Goal: Information Seeking & Learning: Check status

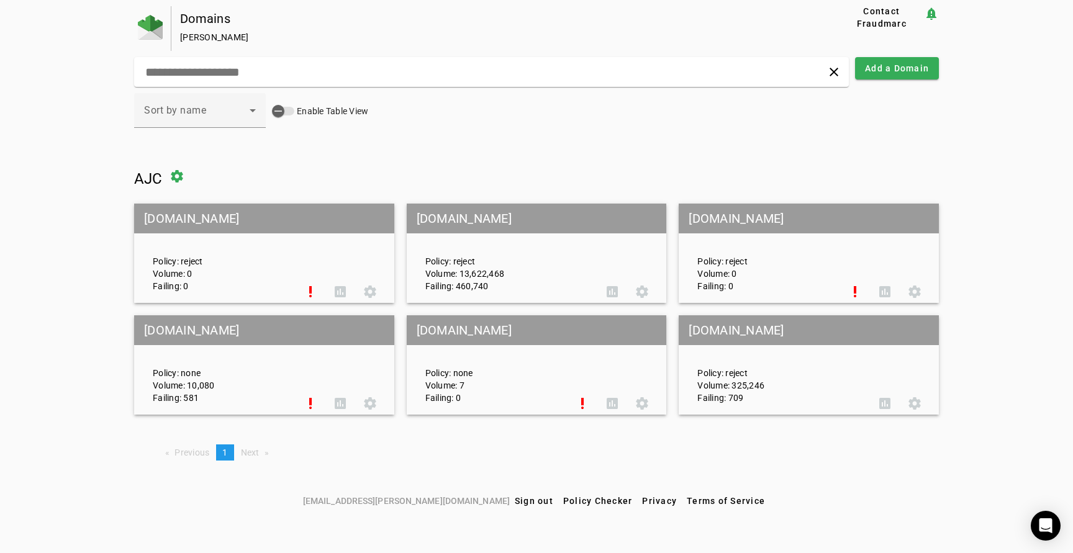
click at [541, 220] on mat-grid-tile-header "[DOMAIN_NAME]" at bounding box center [537, 219] width 260 height 30
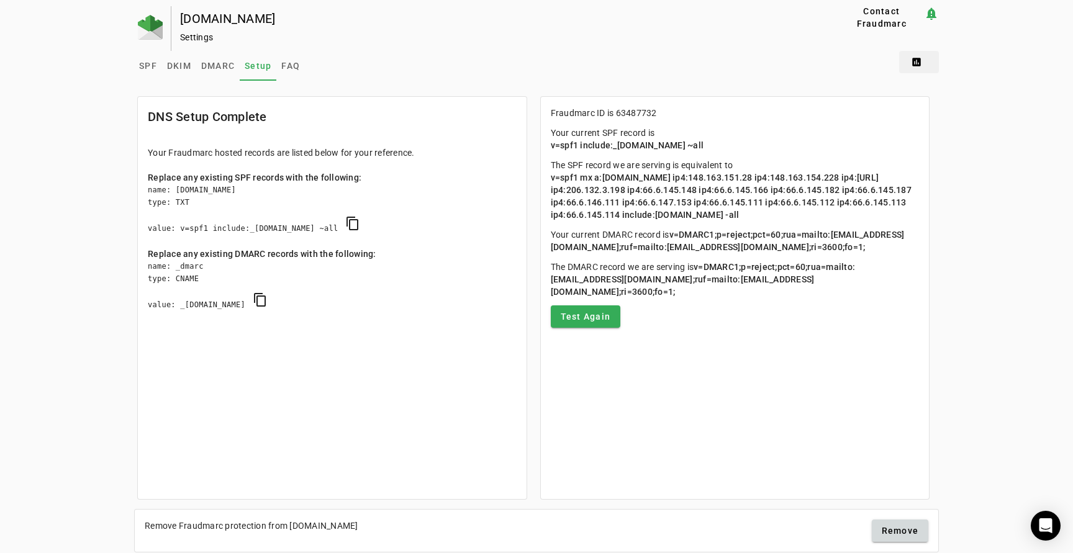
click at [916, 65] on span at bounding box center [919, 62] width 40 height 30
click at [947, 89] on span "DMARC Report" at bounding box center [945, 93] width 73 height 15
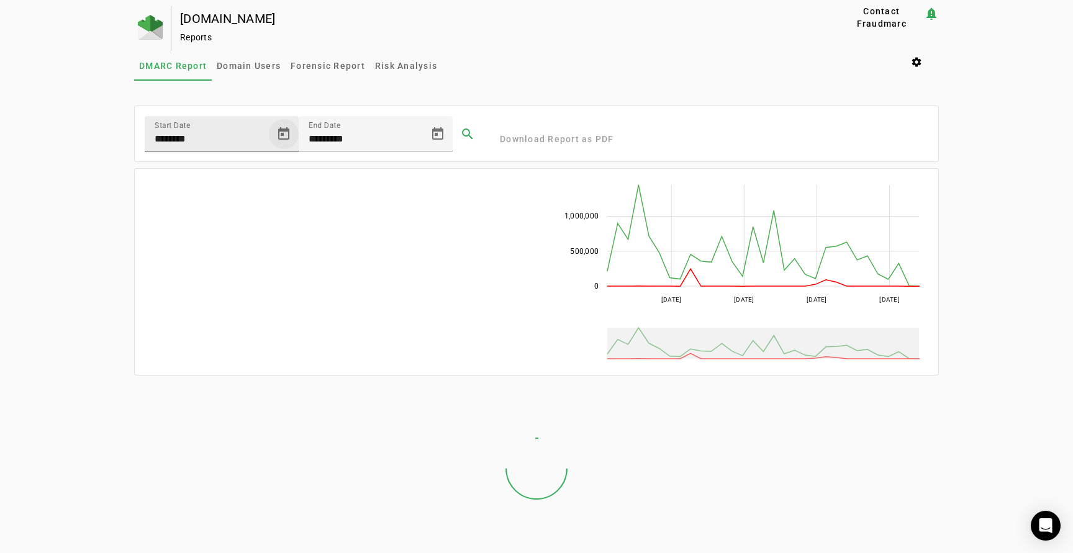
click at [286, 130] on span "Open calendar" at bounding box center [284, 134] width 30 height 30
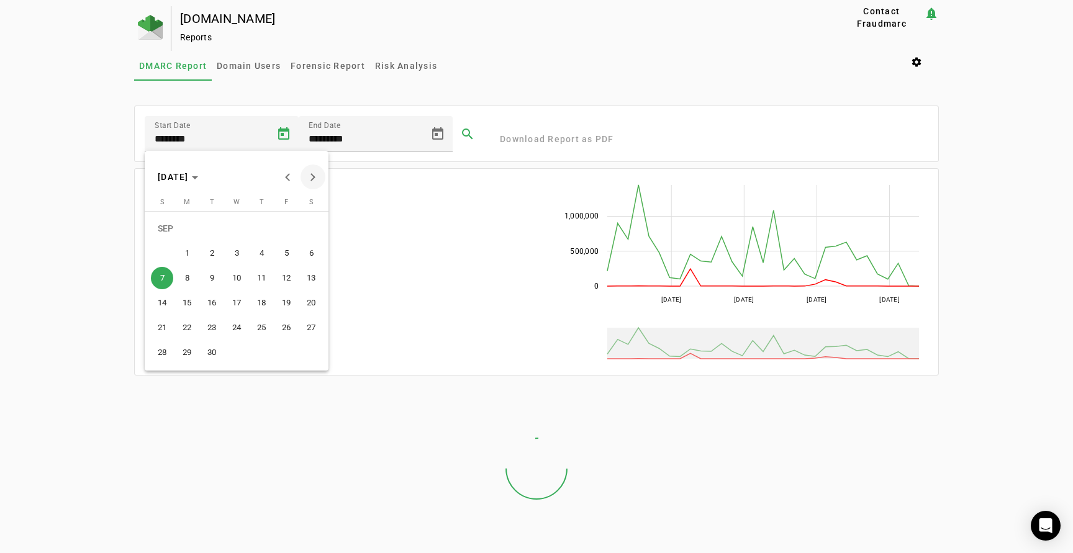
click at [311, 173] on button "Next month" at bounding box center [312, 177] width 25 height 25
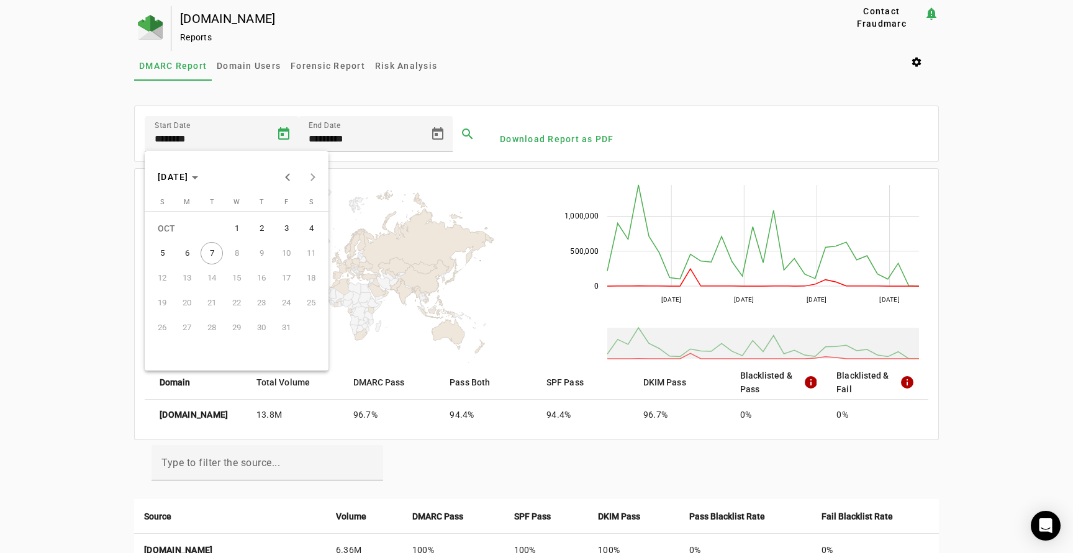
click at [166, 252] on span "5" at bounding box center [162, 253] width 22 height 22
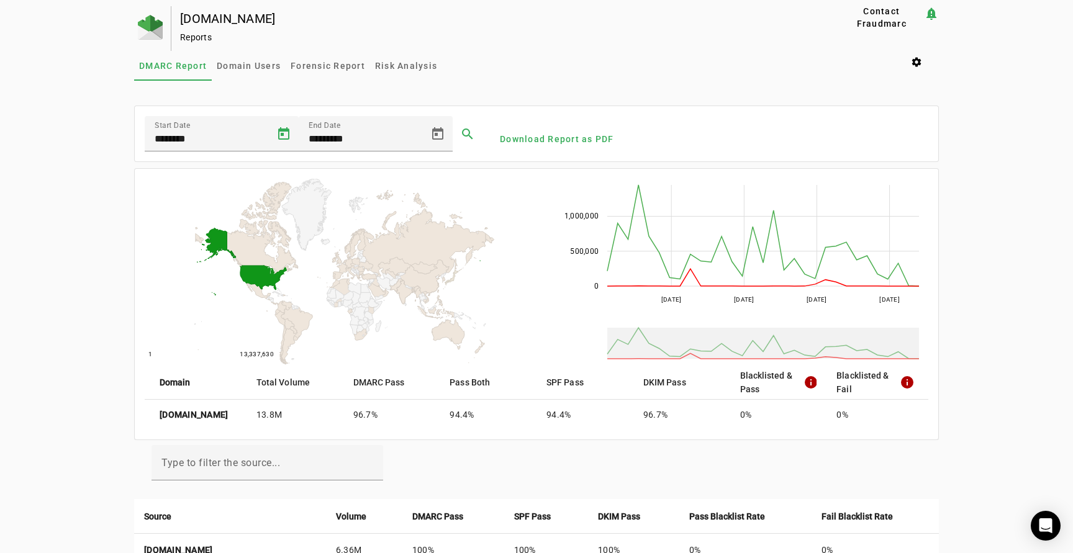
type input "*********"
click at [463, 133] on span at bounding box center [468, 134] width 30 height 30
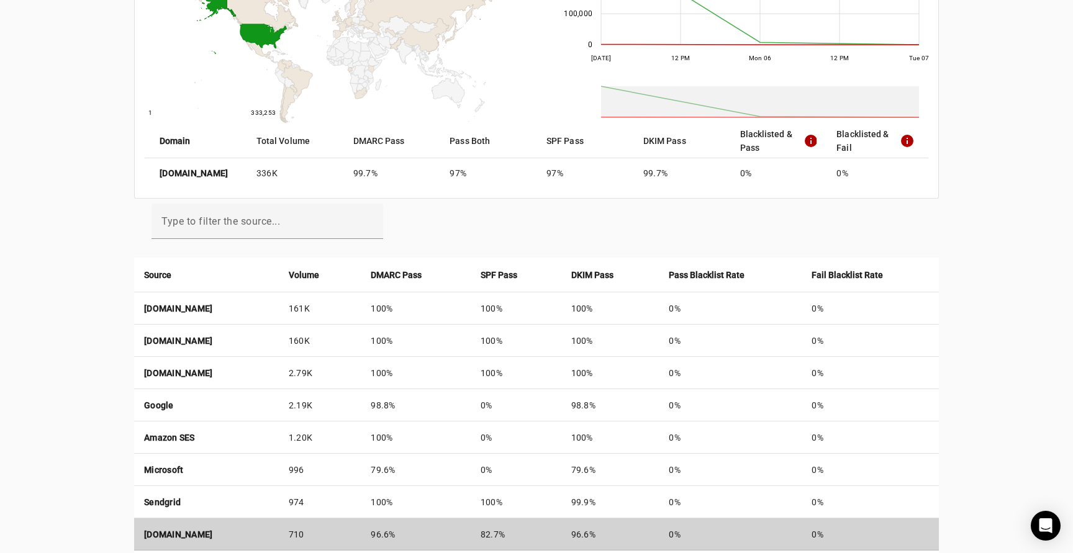
scroll to position [237, 0]
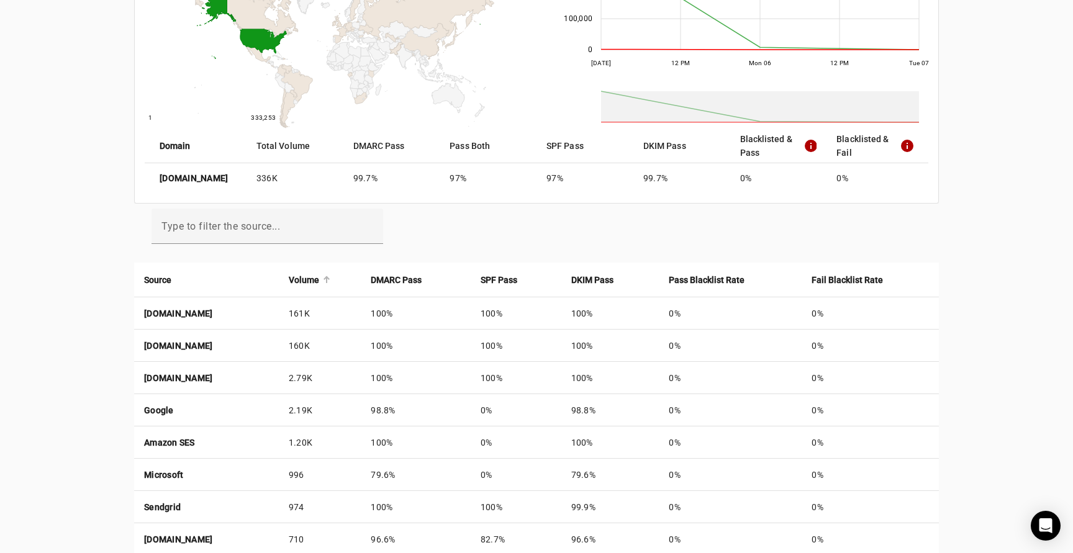
click at [319, 279] on strong "Volume" at bounding box center [304, 280] width 30 height 14
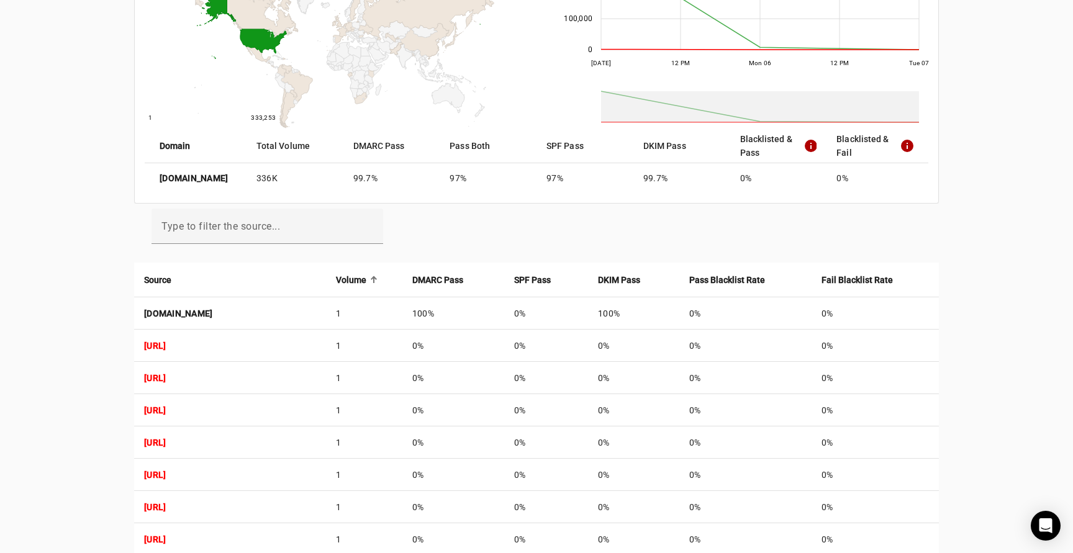
click at [366, 279] on strong "Volume" at bounding box center [351, 280] width 30 height 14
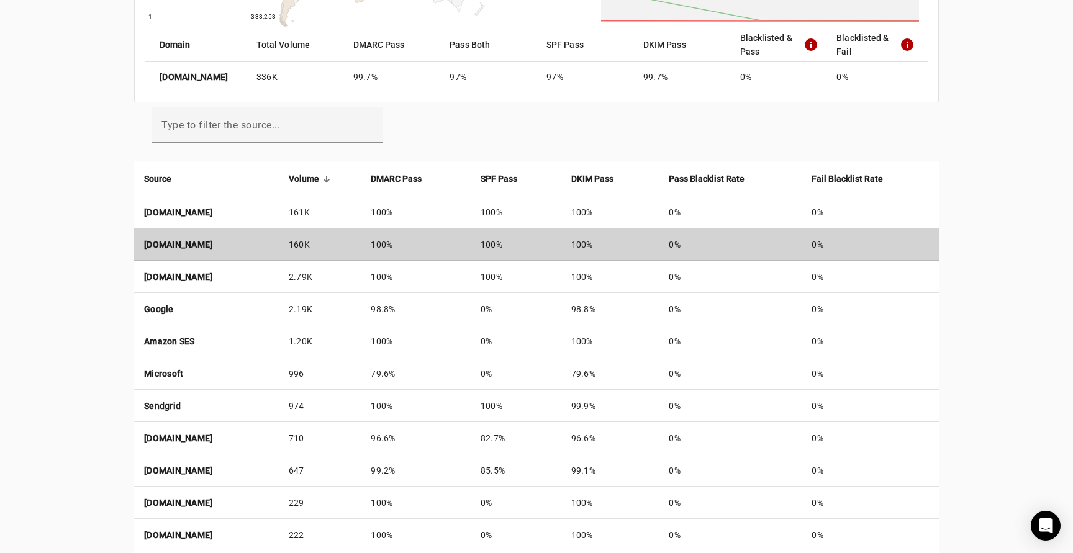
scroll to position [305, 0]
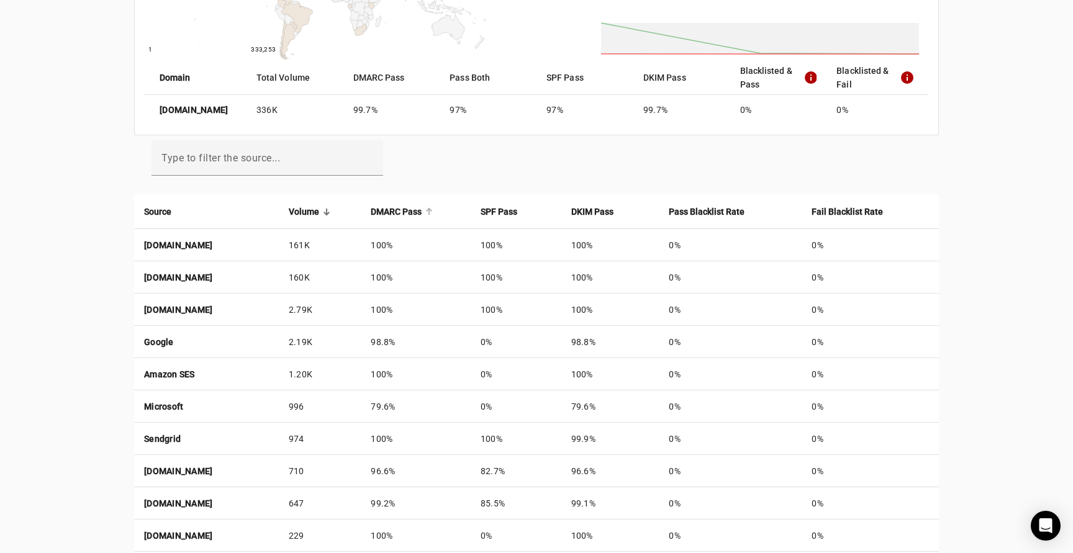
click at [422, 209] on strong "DMARC Pass" at bounding box center [396, 212] width 51 height 14
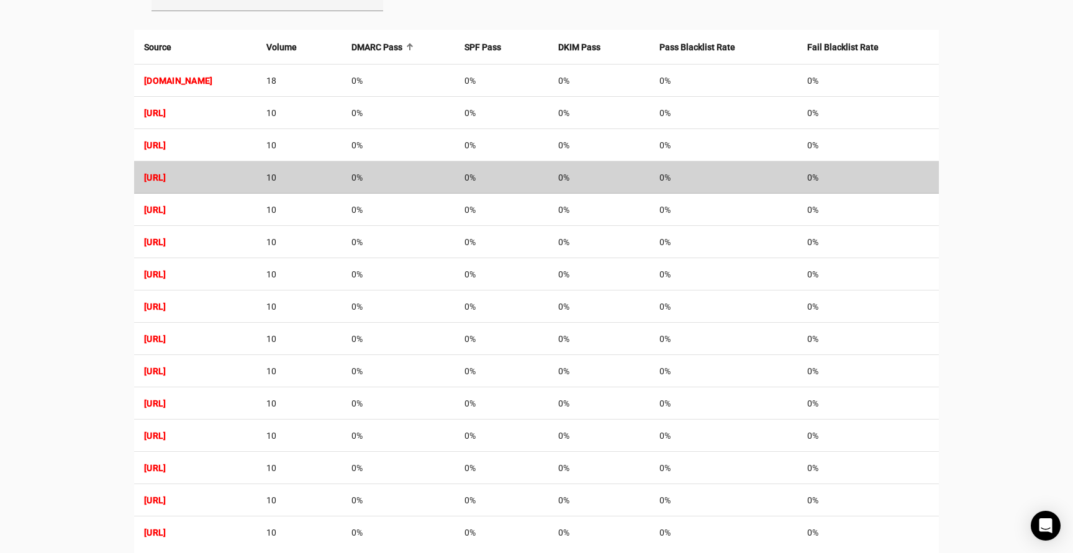
scroll to position [525, 0]
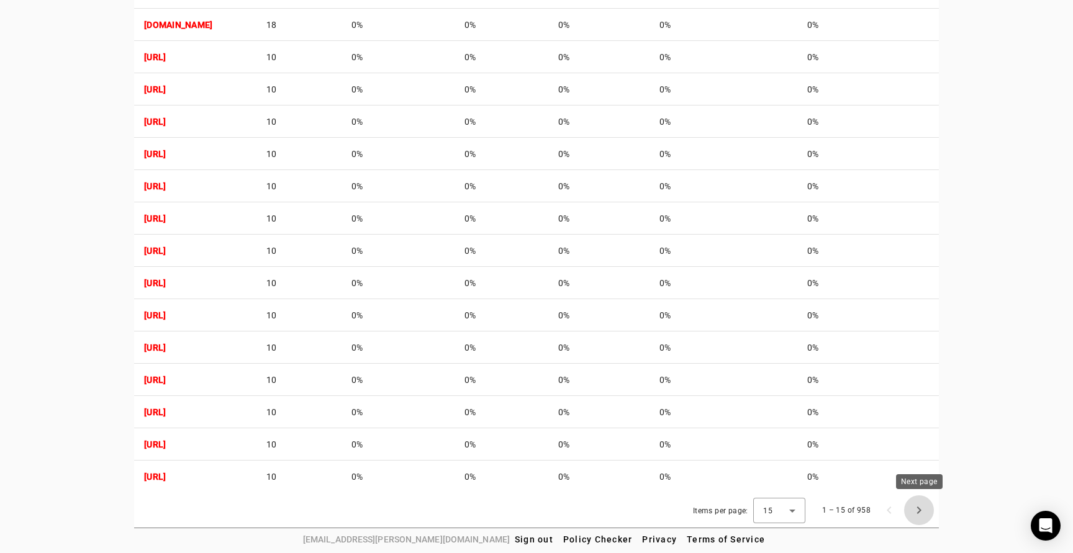
click at [920, 508] on span "Next page" at bounding box center [919, 510] width 30 height 30
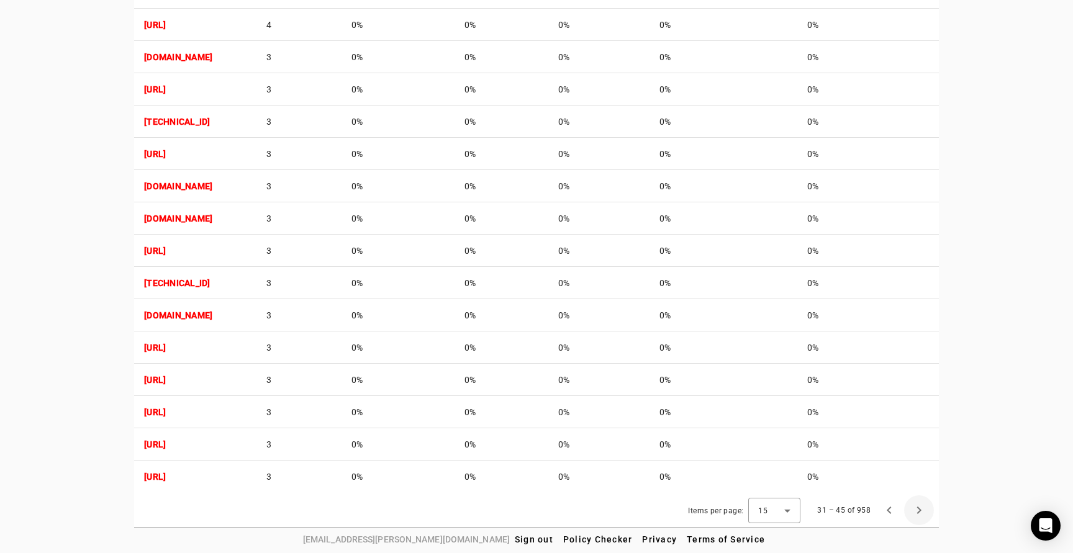
click at [918, 508] on span "Next page" at bounding box center [919, 510] width 30 height 30
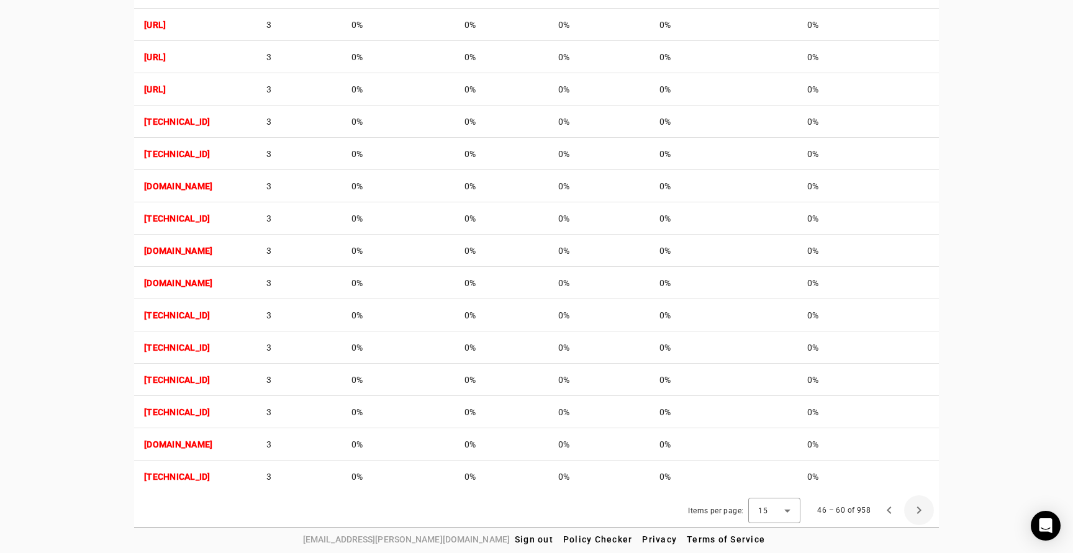
click at [918, 508] on span "Next page" at bounding box center [919, 510] width 30 height 30
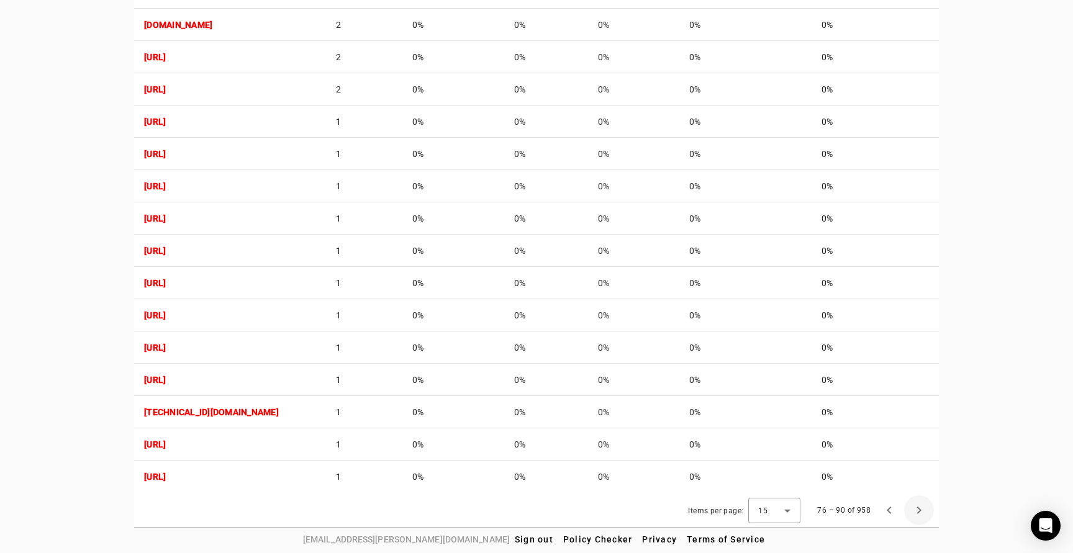
click at [918, 509] on span "Next page" at bounding box center [919, 510] width 30 height 30
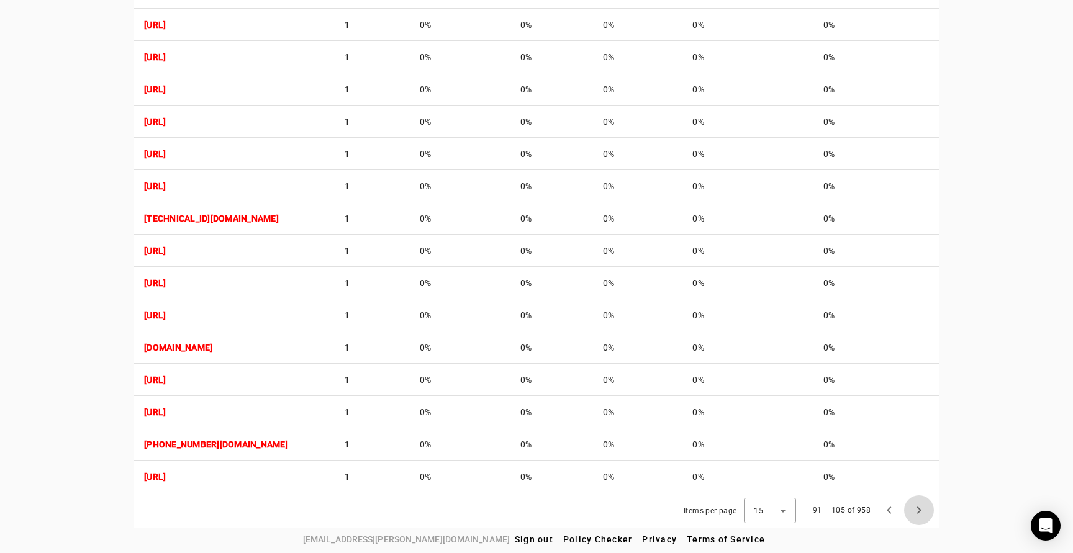
click at [918, 509] on span "Next page" at bounding box center [919, 510] width 30 height 30
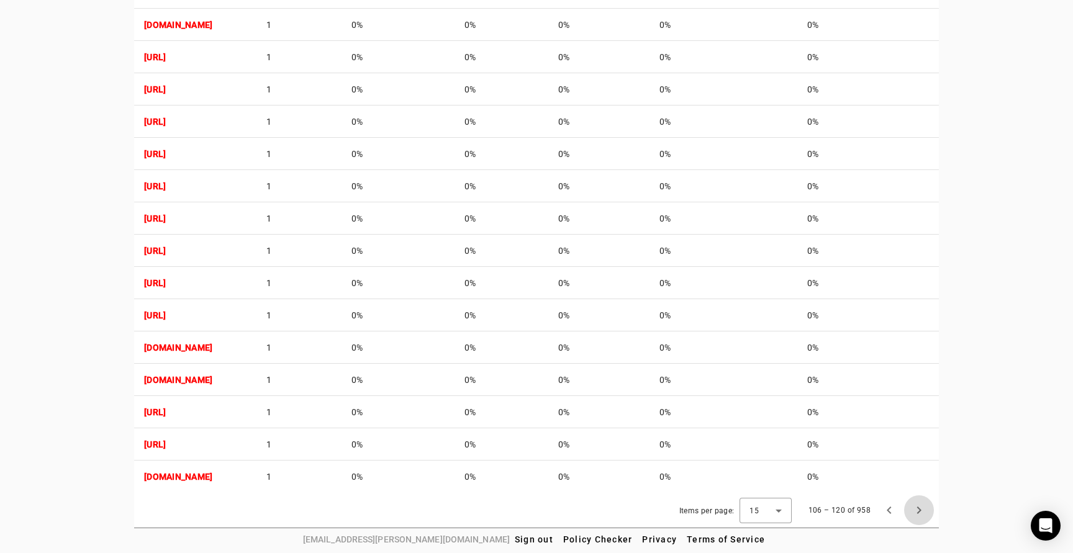
click at [919, 509] on span "Next page" at bounding box center [919, 510] width 30 height 30
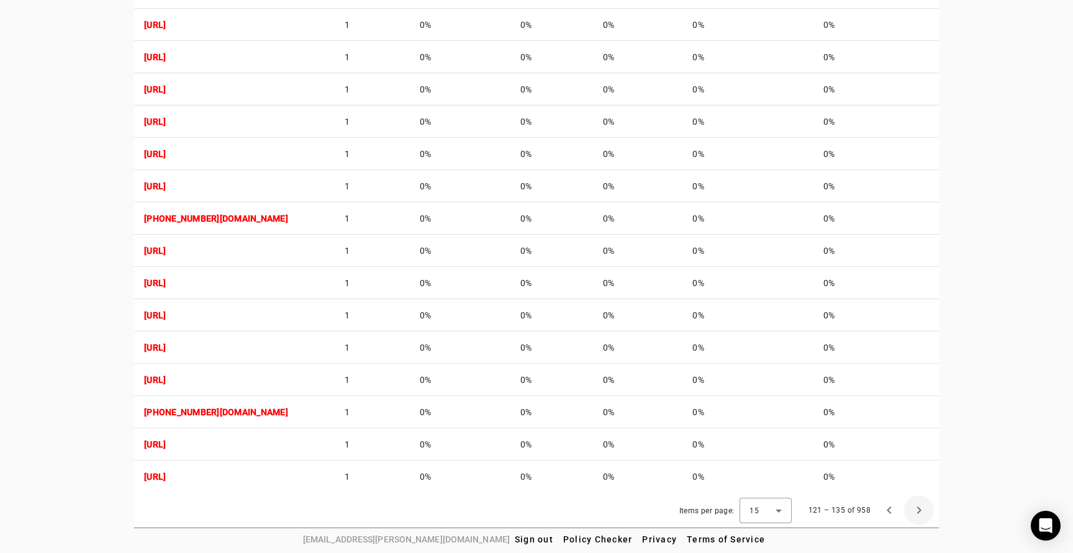
click at [919, 509] on span "Next page" at bounding box center [919, 510] width 30 height 30
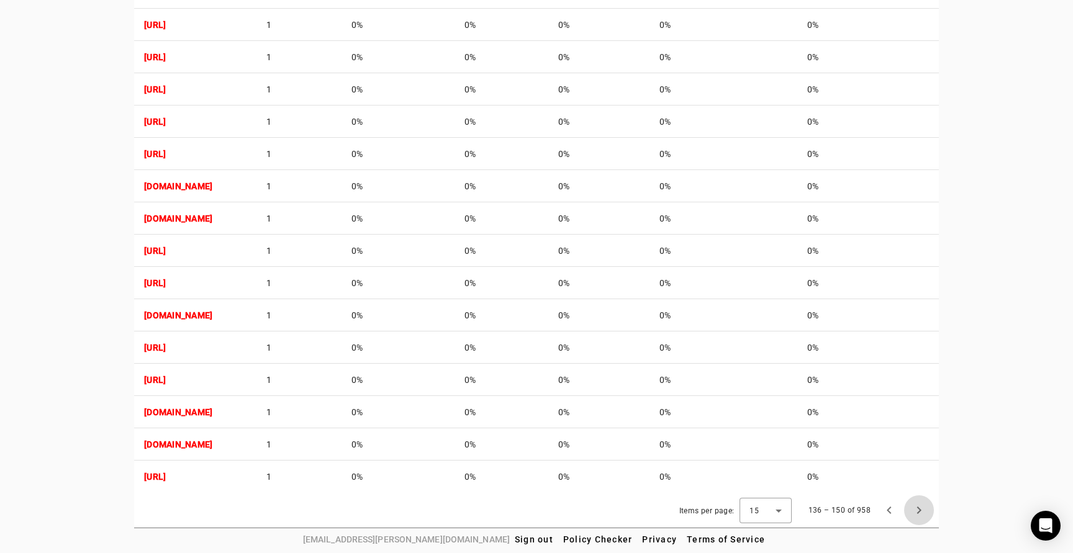
click at [919, 509] on span "Next page" at bounding box center [919, 510] width 30 height 30
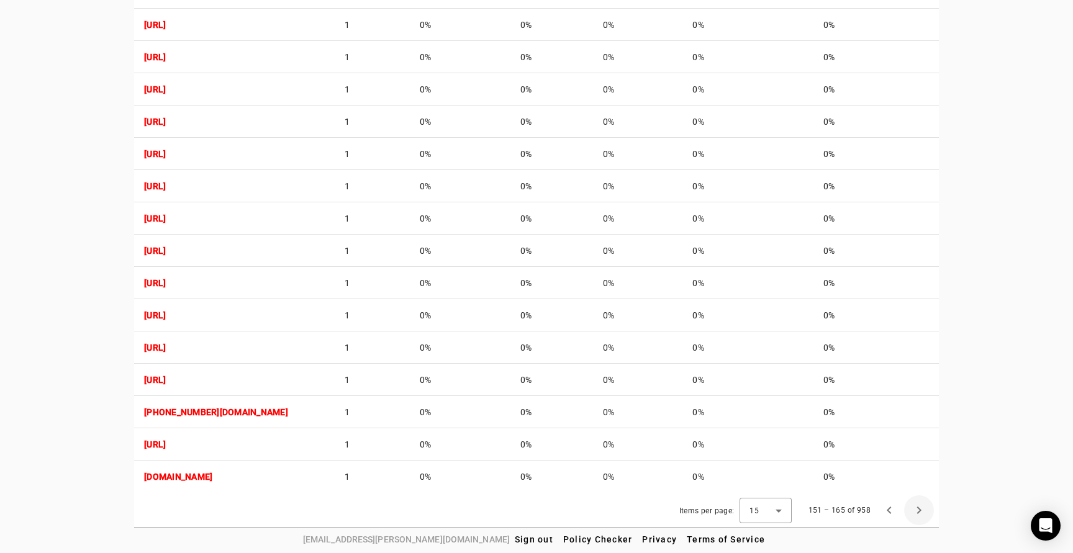
click at [919, 509] on span "Next page" at bounding box center [919, 510] width 30 height 30
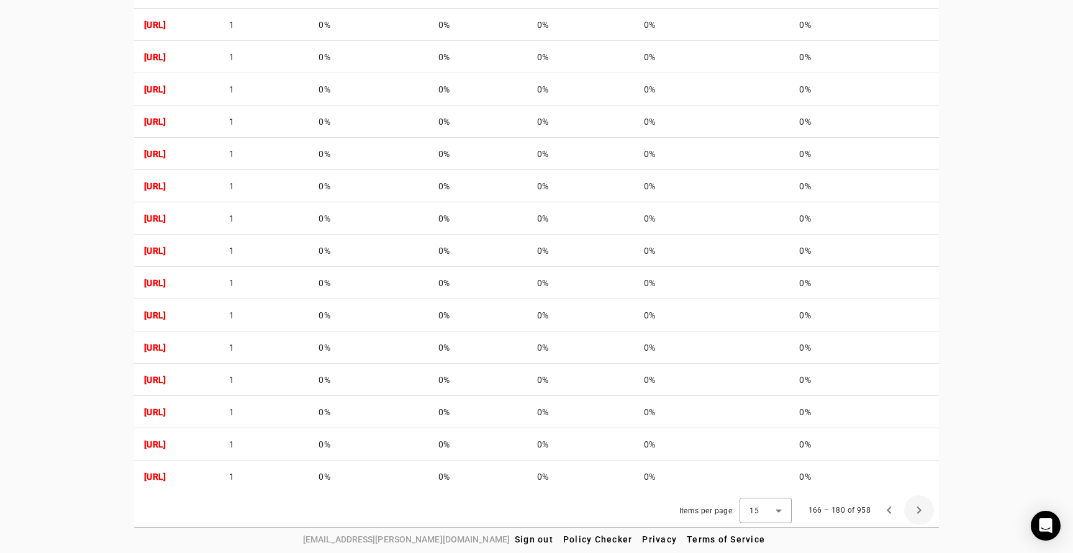
click at [919, 509] on span "Next page" at bounding box center [919, 510] width 30 height 30
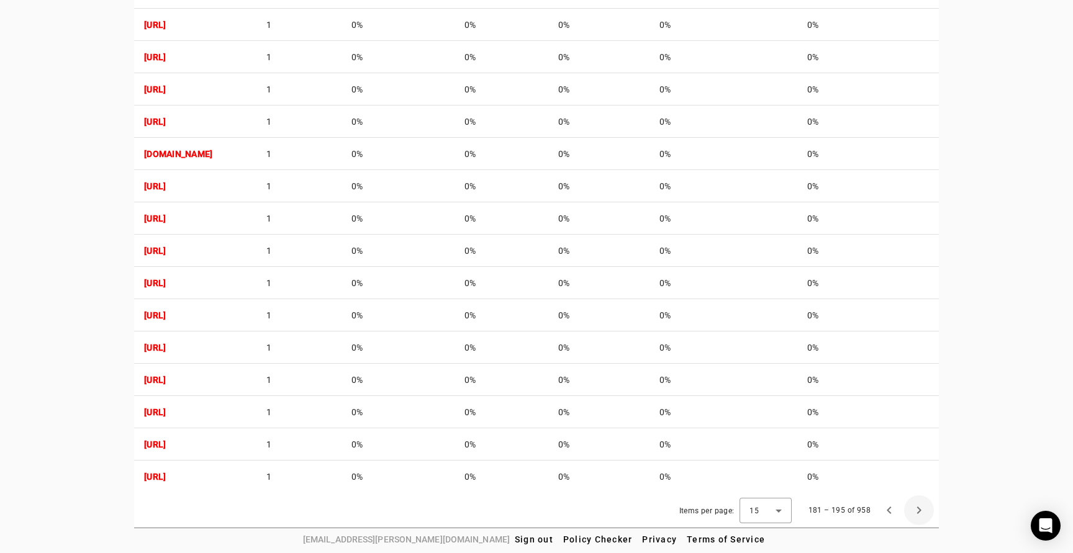
click at [919, 509] on span "Next page" at bounding box center [919, 510] width 30 height 30
click at [919, 510] on span "Next page" at bounding box center [919, 510] width 30 height 30
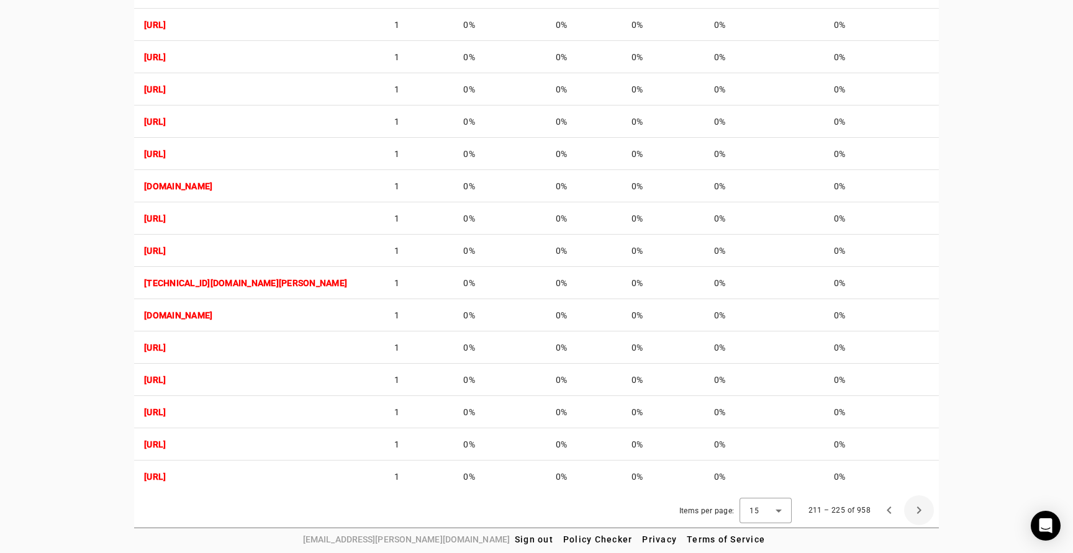
click at [919, 510] on span "Next page" at bounding box center [919, 510] width 30 height 30
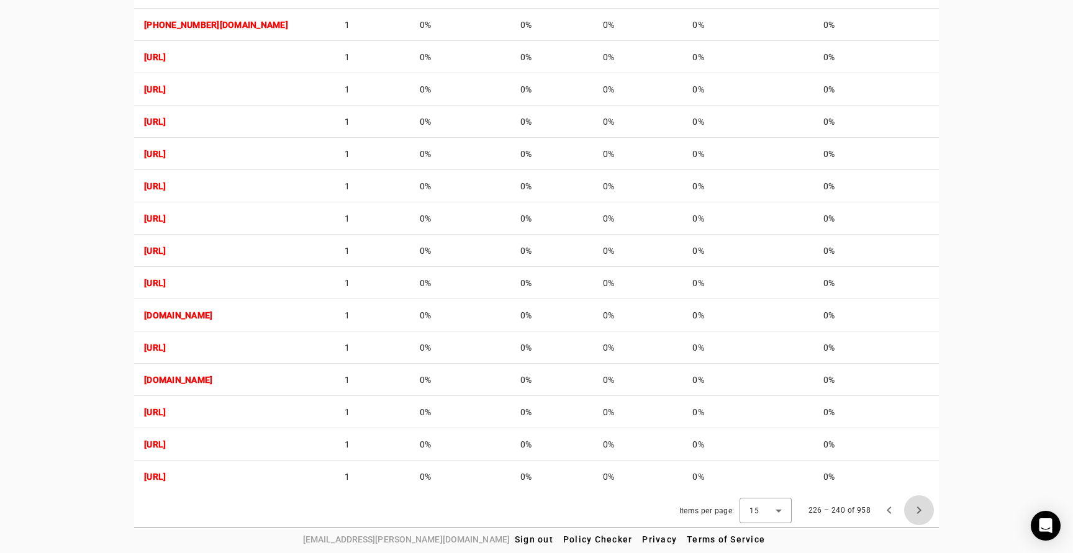
click at [919, 510] on span "Next page" at bounding box center [919, 510] width 30 height 30
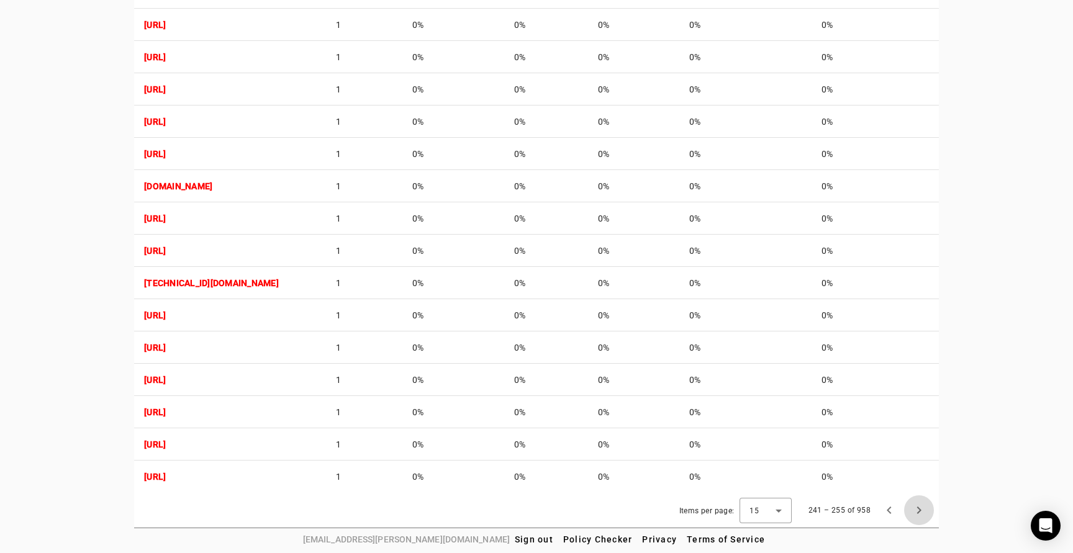
click at [919, 510] on span "Next page" at bounding box center [919, 510] width 30 height 30
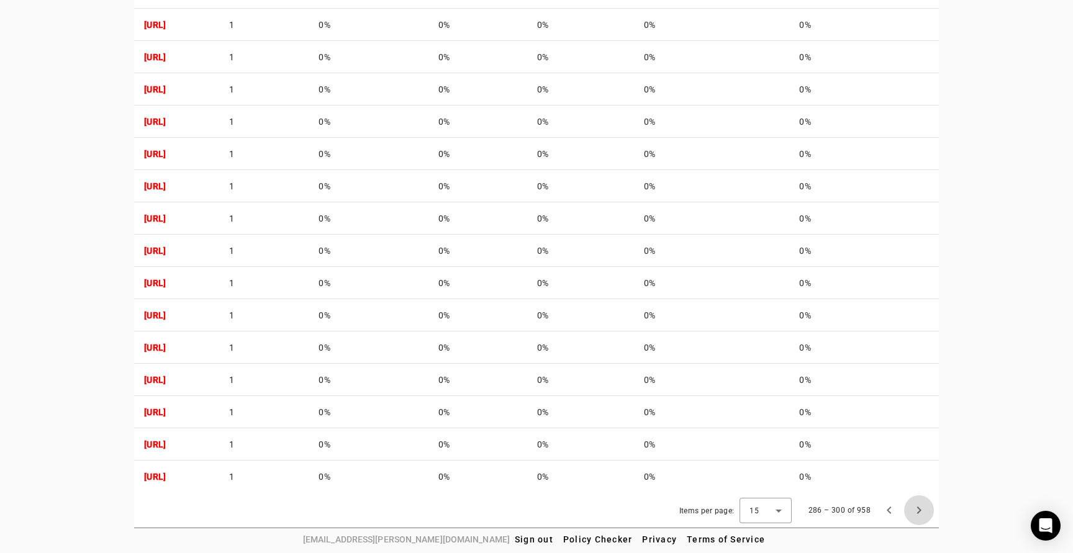
click at [919, 510] on span "Next page" at bounding box center [919, 510] width 30 height 30
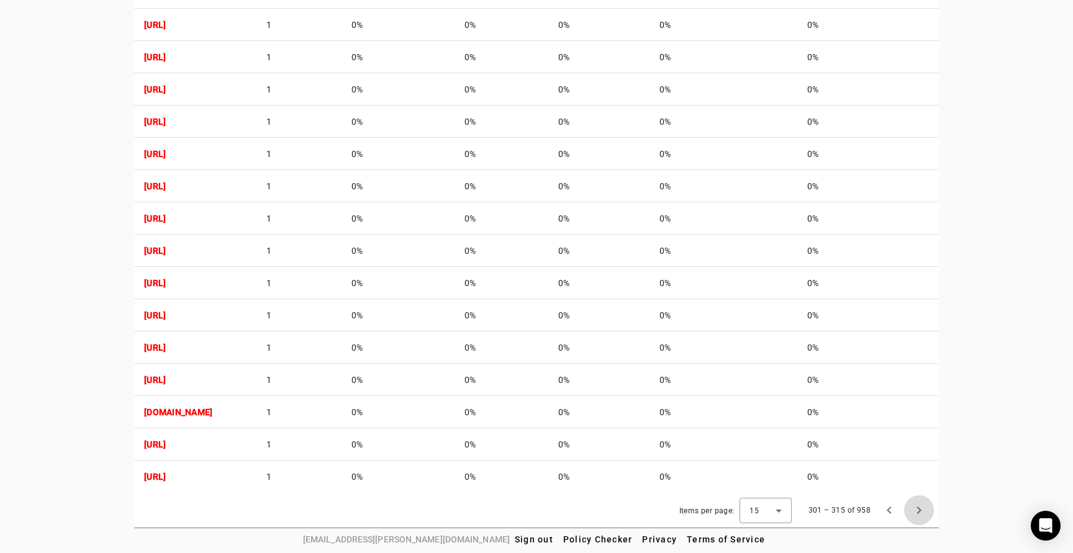
click at [919, 510] on span "Next page" at bounding box center [919, 510] width 30 height 30
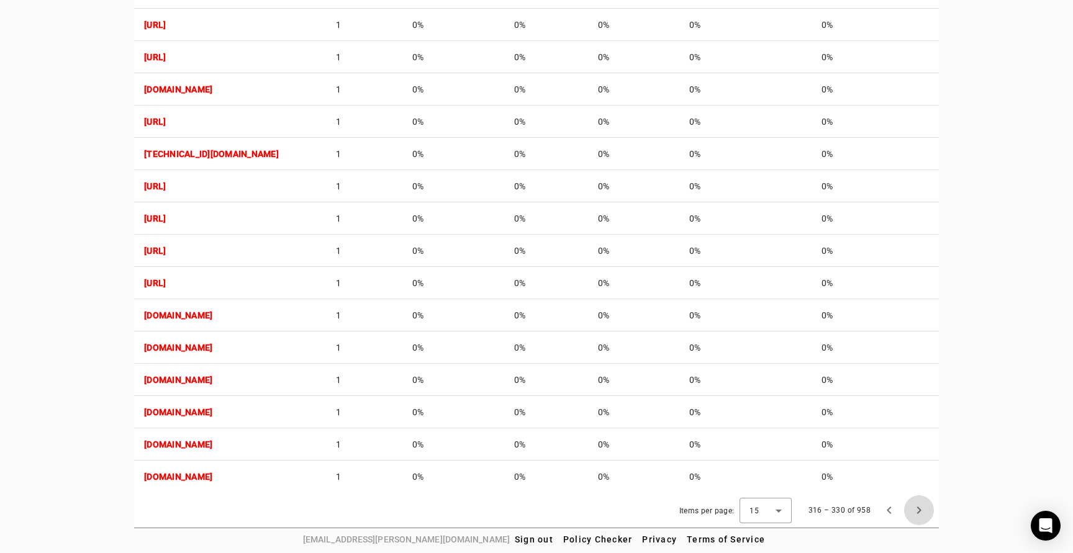
click at [919, 510] on span "Next page" at bounding box center [919, 510] width 30 height 30
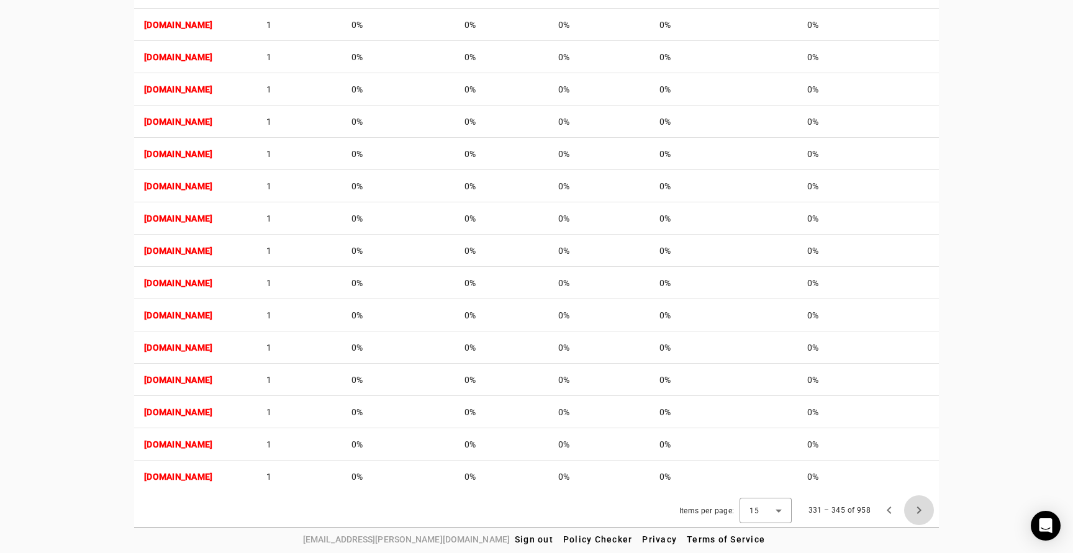
click at [919, 510] on span "Next page" at bounding box center [919, 510] width 30 height 30
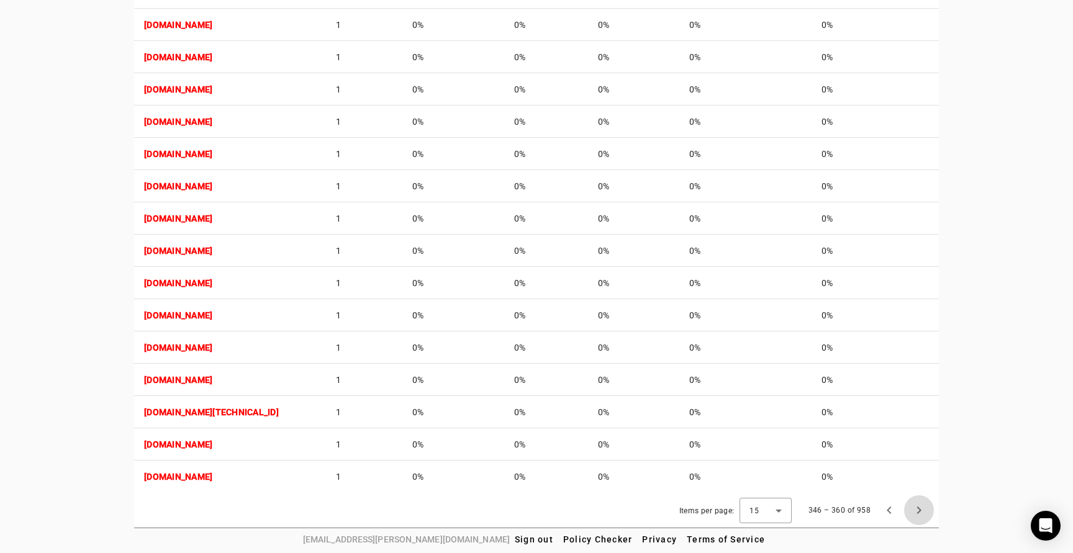
click at [919, 510] on span "Next page" at bounding box center [919, 510] width 30 height 30
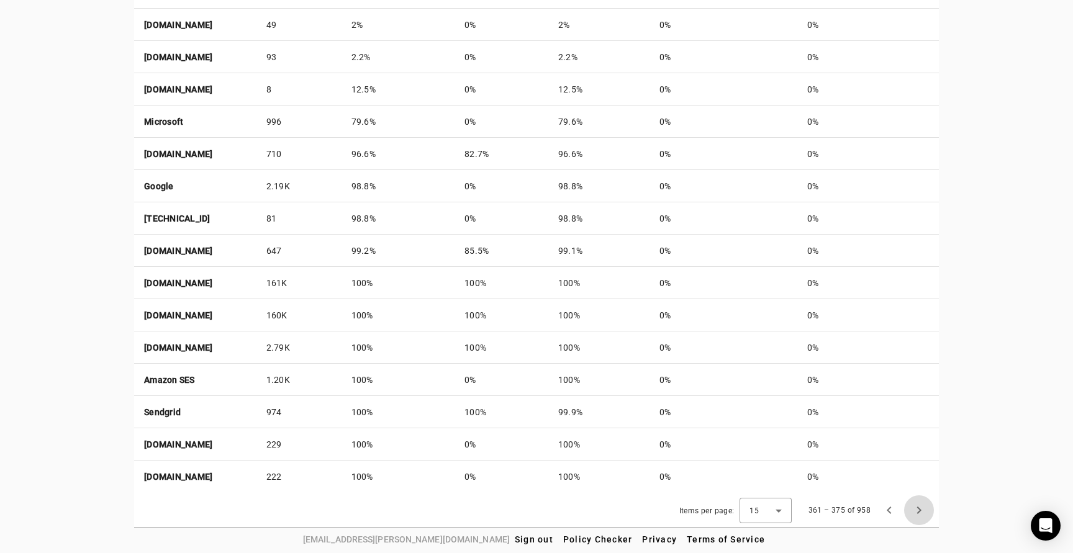
click at [919, 510] on span "Next page" at bounding box center [919, 510] width 30 height 30
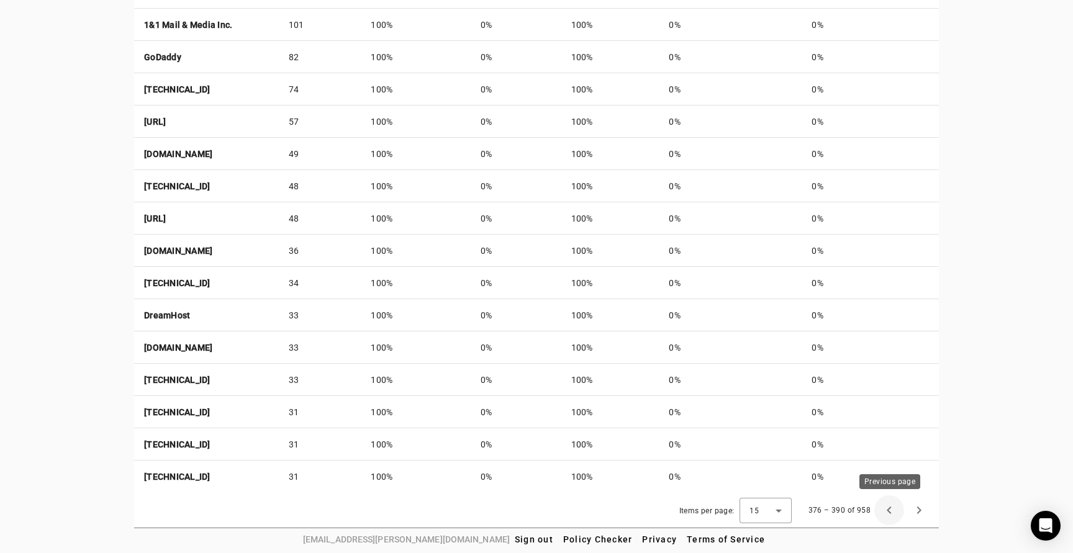
click at [888, 510] on span "Previous page" at bounding box center [889, 510] width 30 height 30
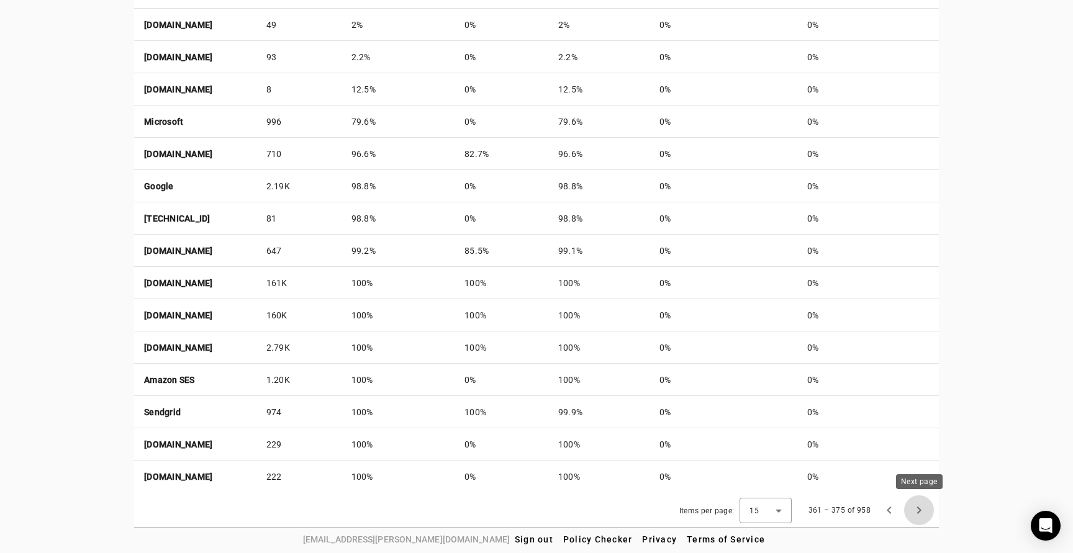
click at [920, 508] on span "Next page" at bounding box center [919, 510] width 30 height 30
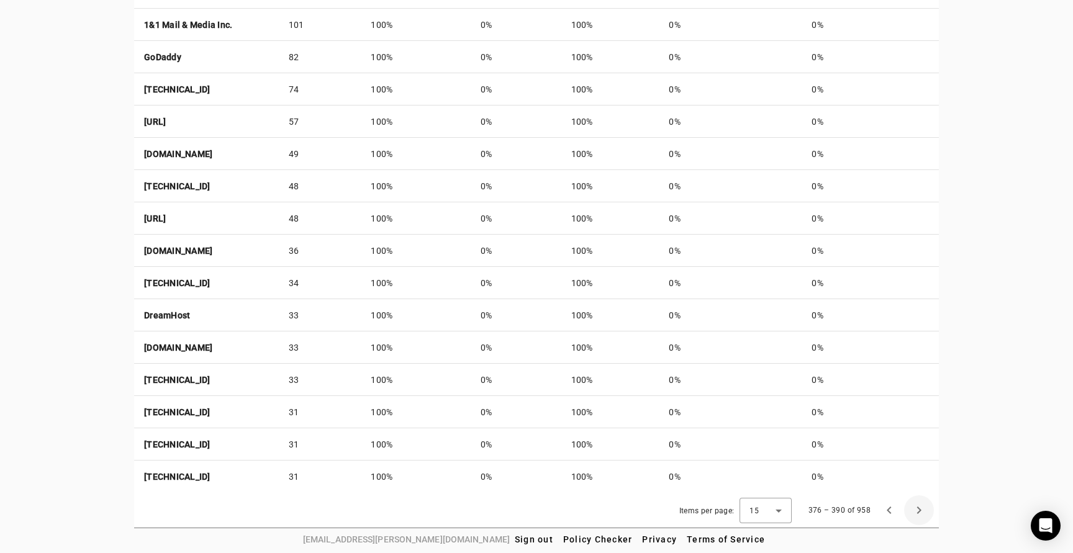
click at [920, 508] on span "Next page" at bounding box center [919, 510] width 30 height 30
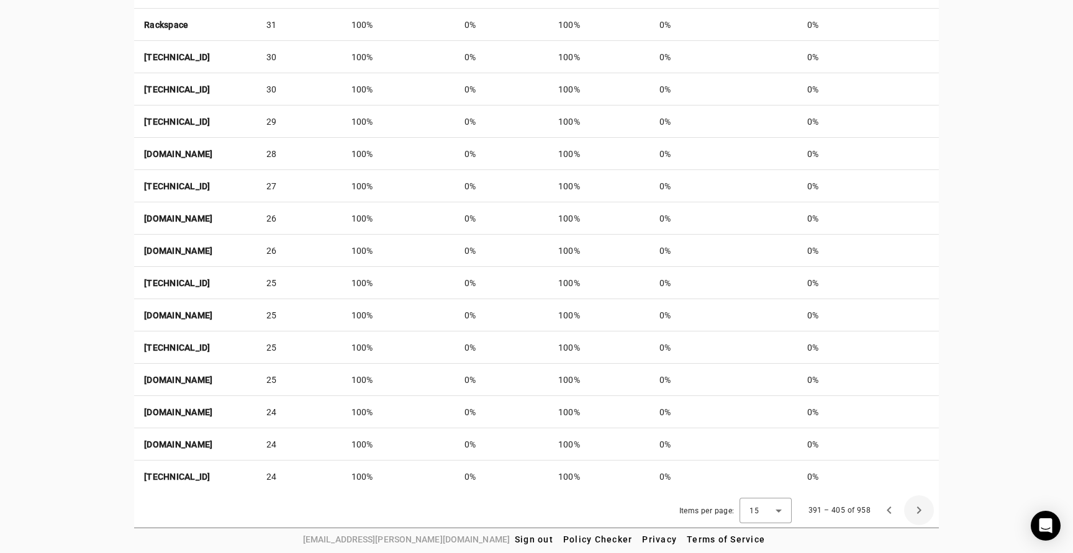
click at [920, 508] on span "Next page" at bounding box center [919, 510] width 30 height 30
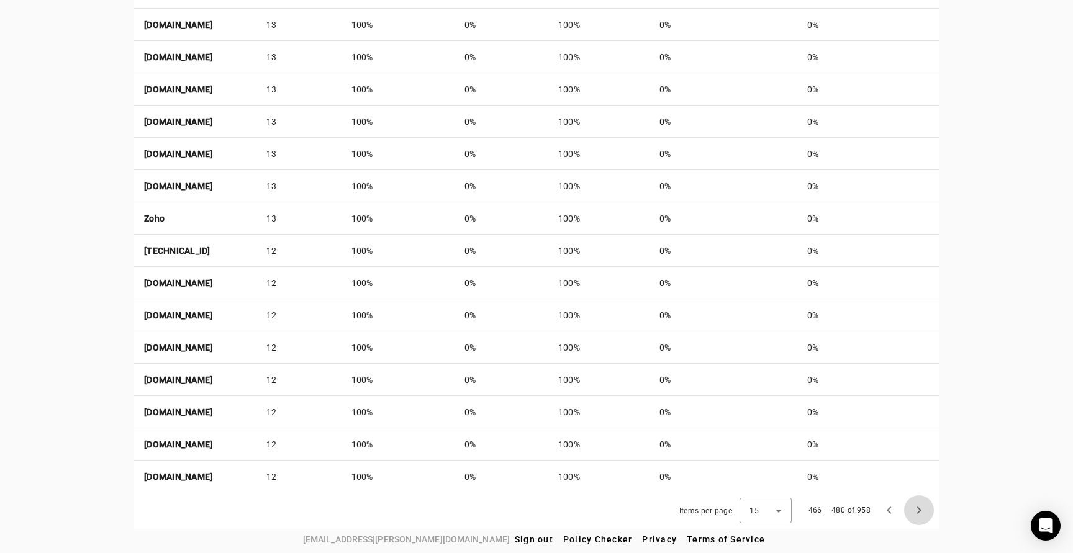
click at [920, 508] on span "Next page" at bounding box center [919, 510] width 30 height 30
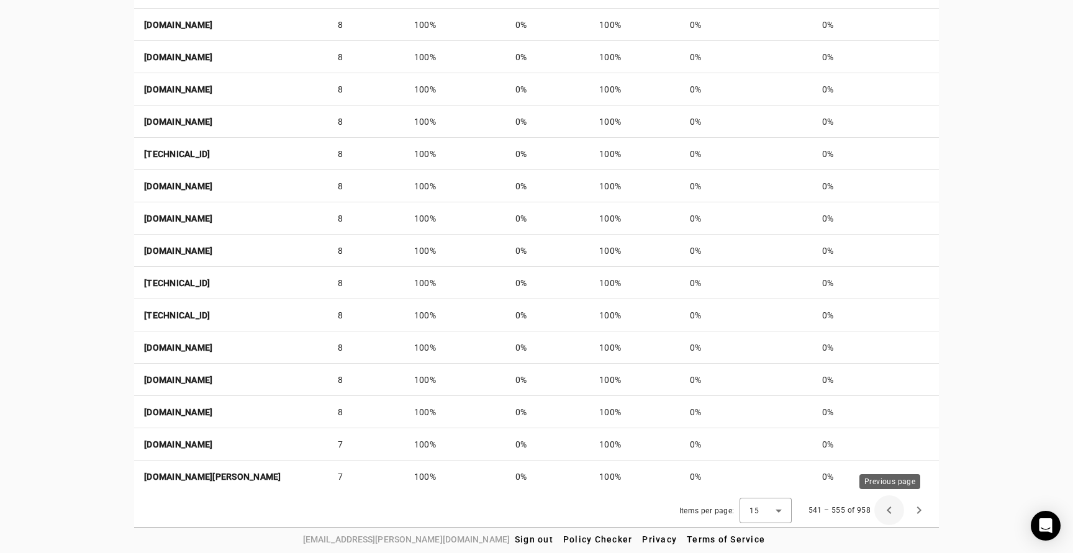
click at [890, 511] on span "Previous page" at bounding box center [889, 510] width 30 height 30
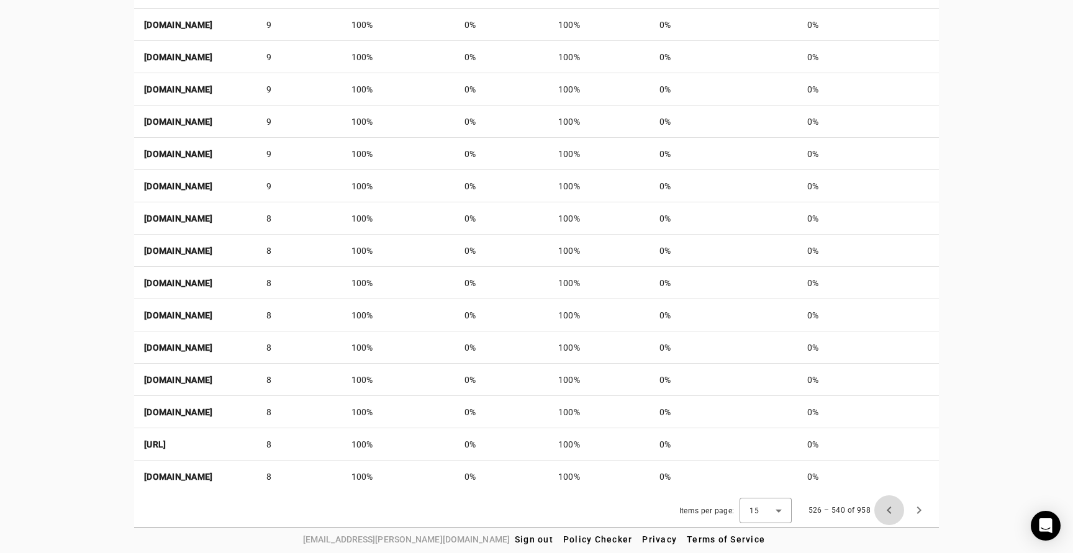
click at [890, 511] on span "Previous page" at bounding box center [889, 510] width 30 height 30
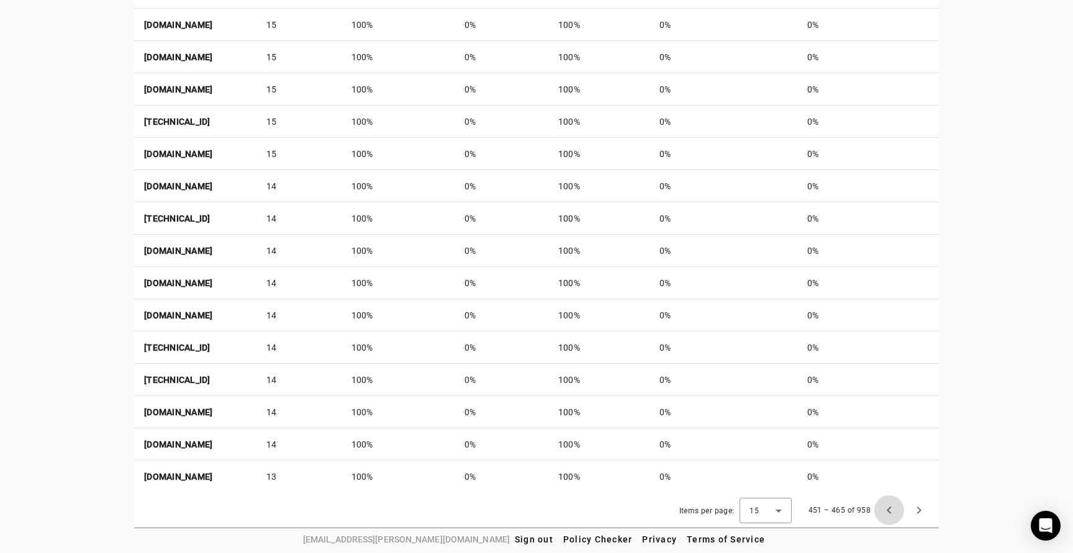
click at [890, 511] on span "Previous page" at bounding box center [889, 510] width 30 height 30
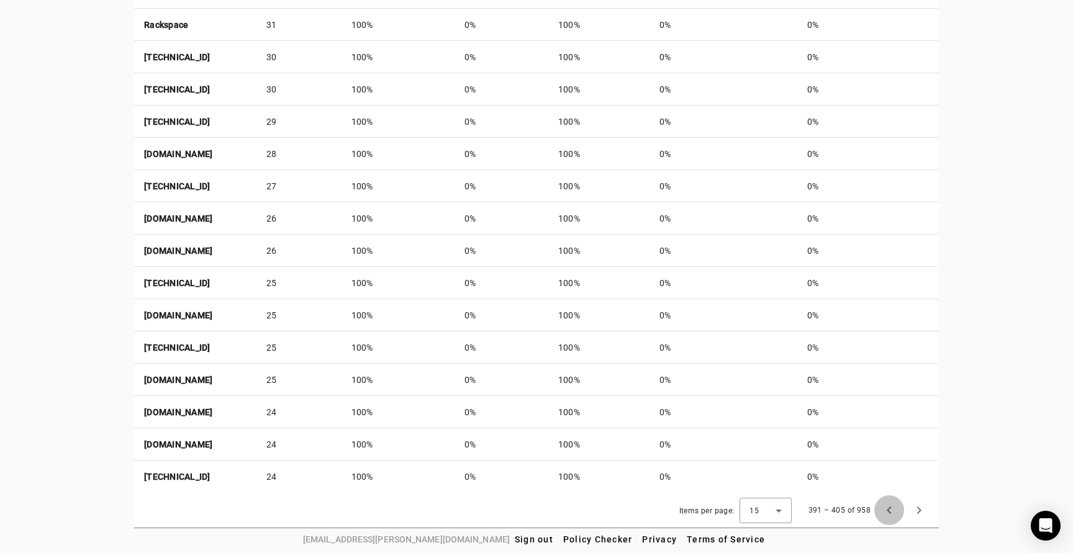
click at [890, 511] on span "Previous page" at bounding box center [889, 510] width 30 height 30
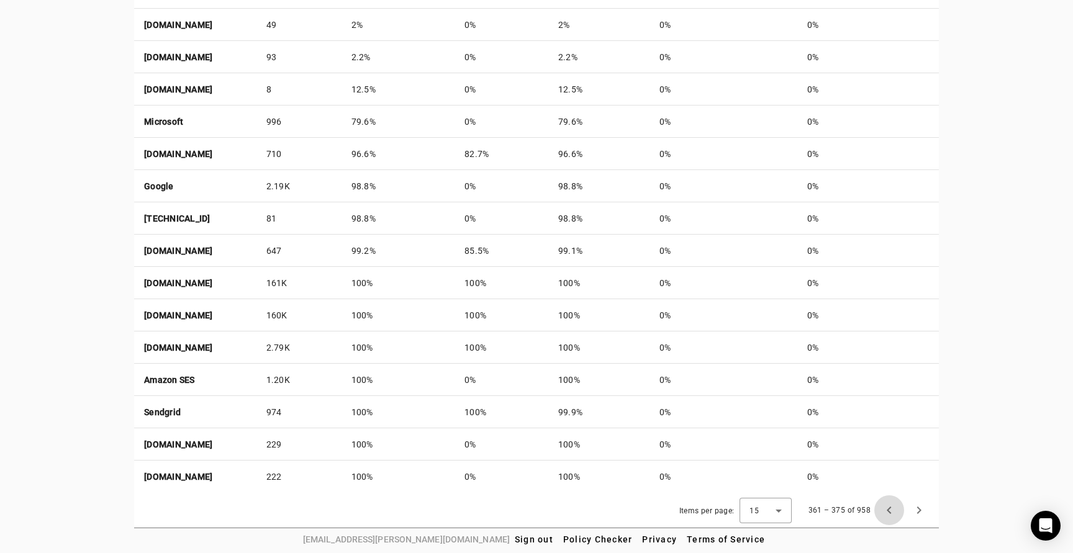
click at [890, 511] on span "Previous page" at bounding box center [889, 510] width 30 height 30
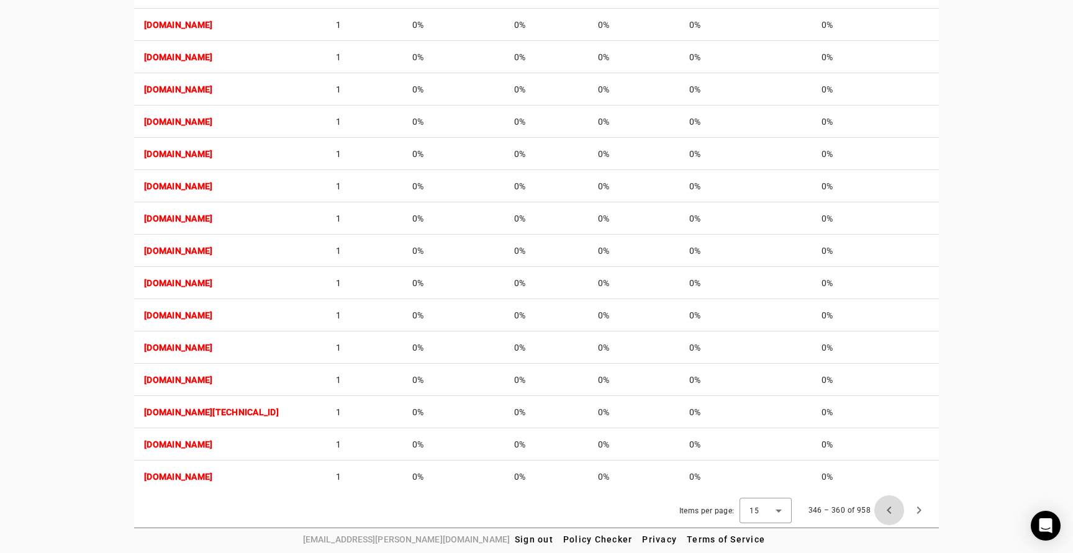
click at [890, 511] on span "Previous page" at bounding box center [889, 510] width 30 height 30
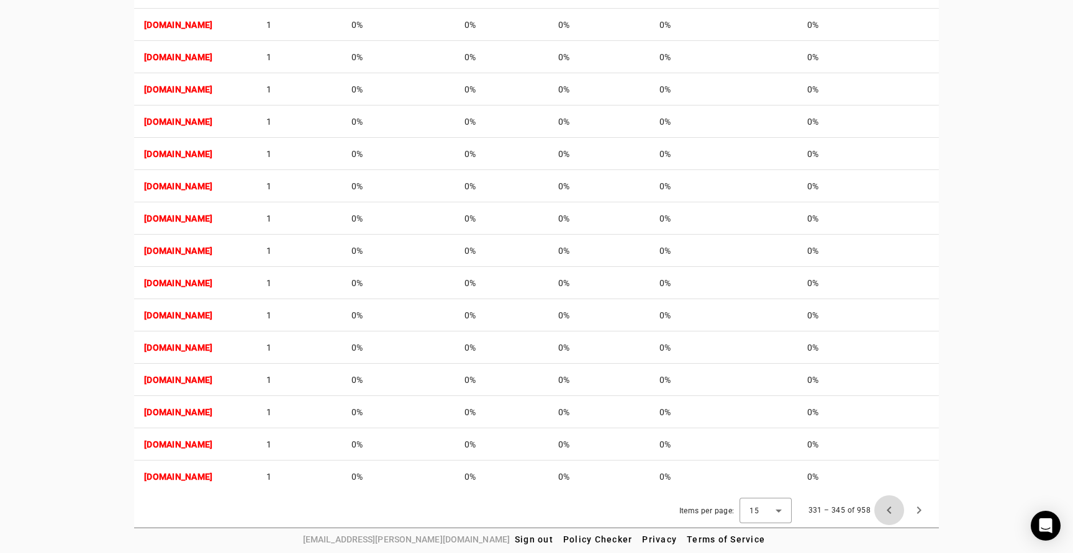
click at [890, 511] on span "Previous page" at bounding box center [889, 510] width 30 height 30
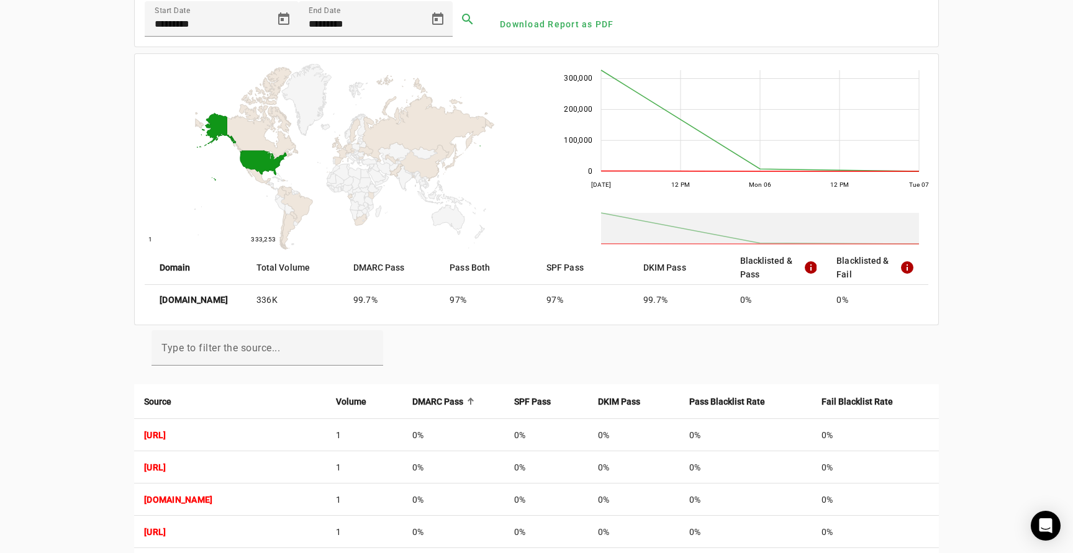
scroll to position [111, 0]
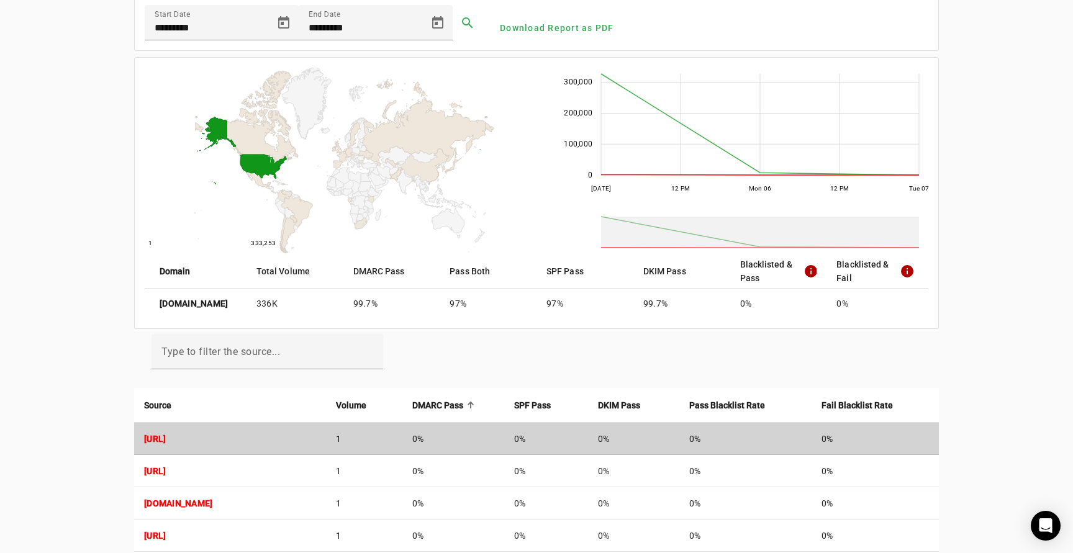
click at [446, 428] on td "0%" at bounding box center [453, 439] width 102 height 32
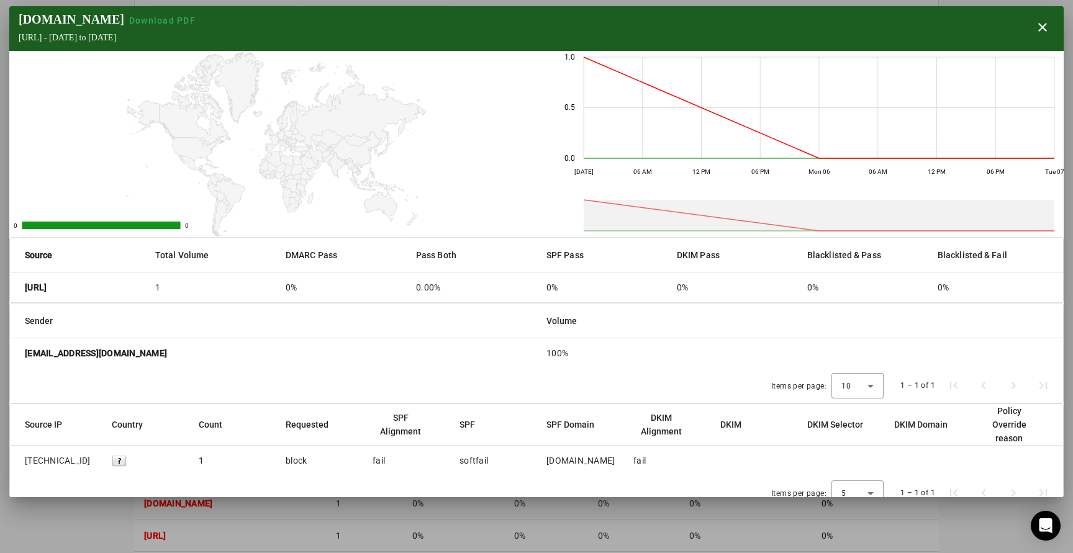
scroll to position [14, 0]
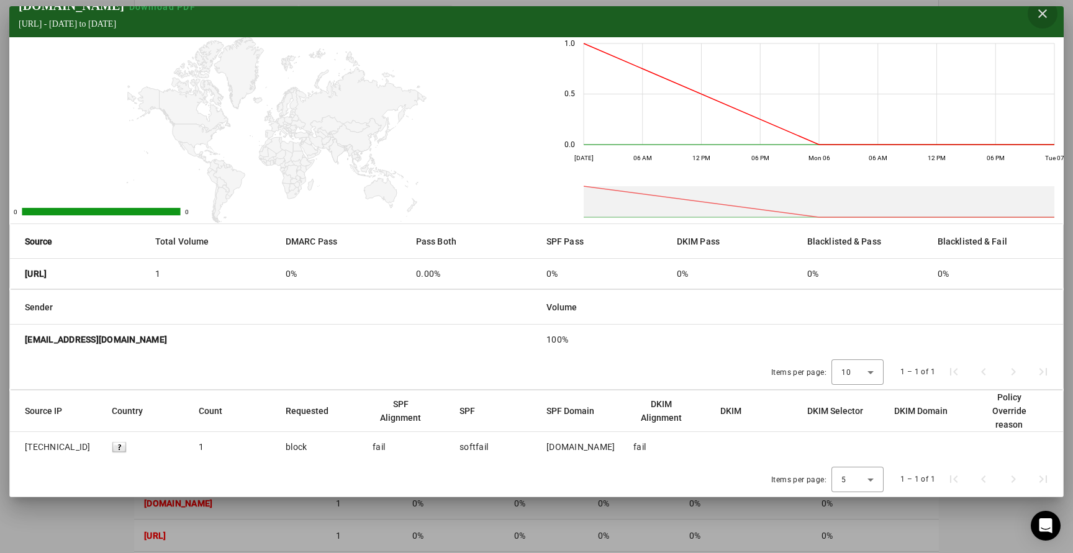
click at [1044, 17] on span "button" at bounding box center [1043, 14] width 30 height 30
